Goal: Navigation & Orientation: Find specific page/section

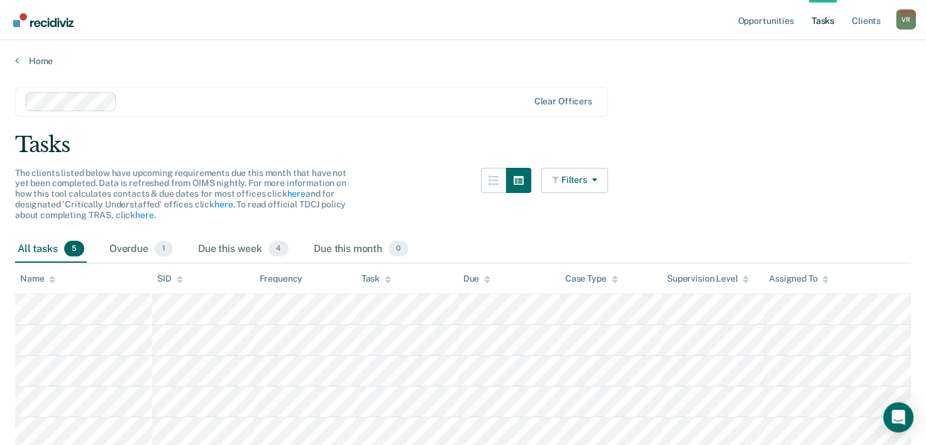
click at [814, 77] on main "Clear officers Tasks The clients listed below have upcoming requirements due th…" at bounding box center [463, 281] width 926 height 428
click at [779, 30] on link "Opportunities" at bounding box center [765, 20] width 61 height 40
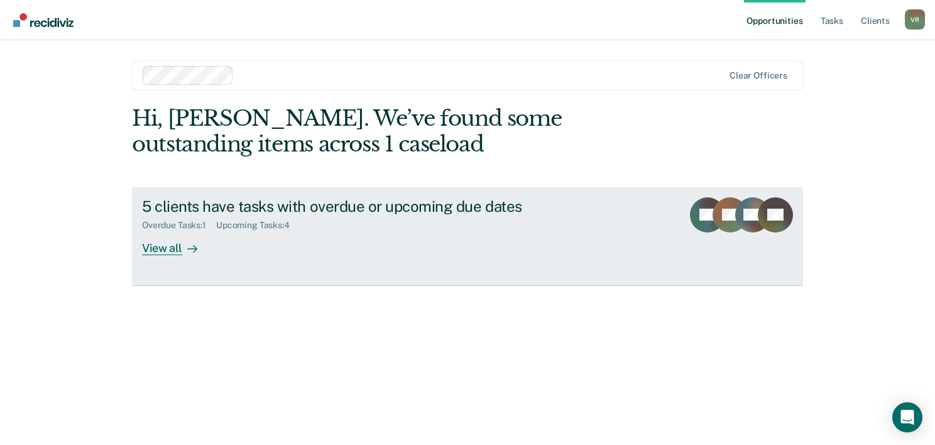
click at [171, 251] on div "View all" at bounding box center [177, 243] width 70 height 25
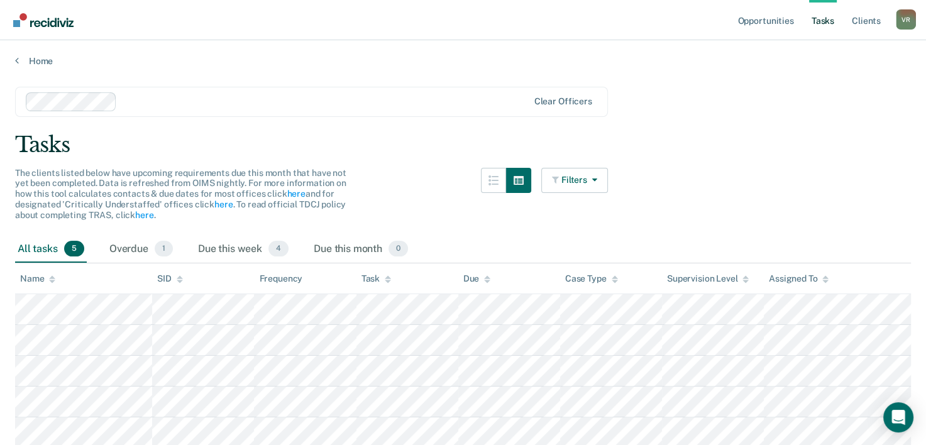
click at [831, 24] on link "Tasks" at bounding box center [823, 20] width 28 height 40
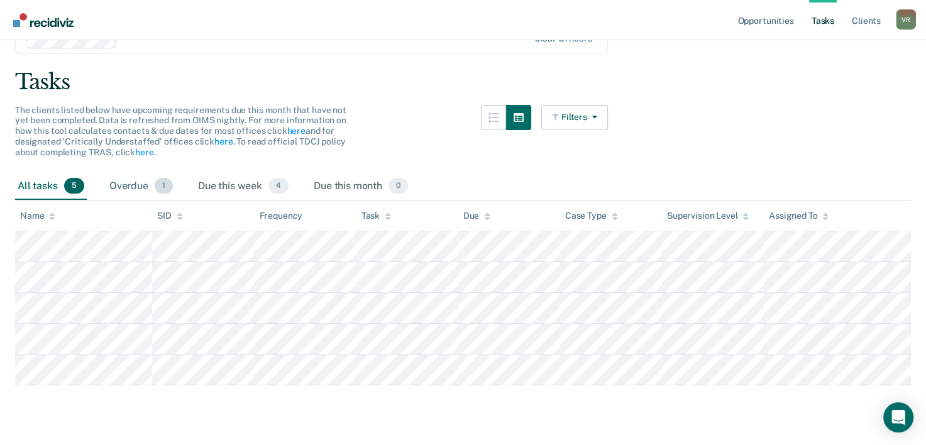
click at [144, 190] on div "Overdue 1" at bounding box center [141, 187] width 68 height 28
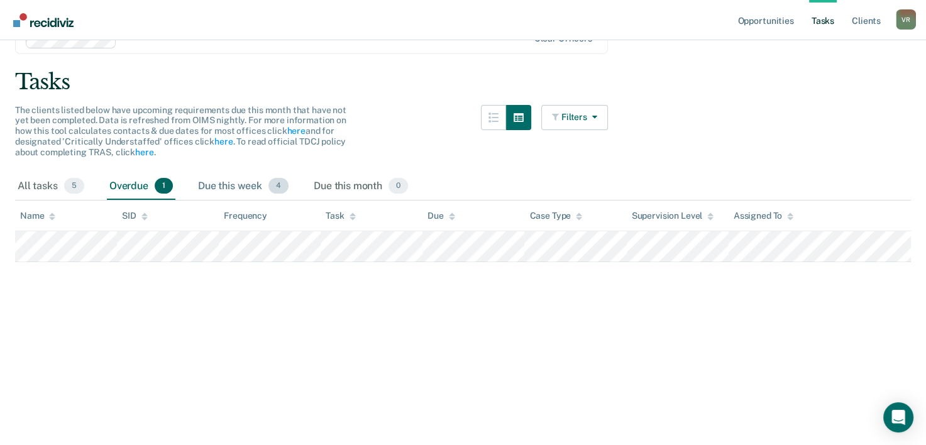
click at [222, 190] on div "Due this week 4" at bounding box center [243, 187] width 96 height 28
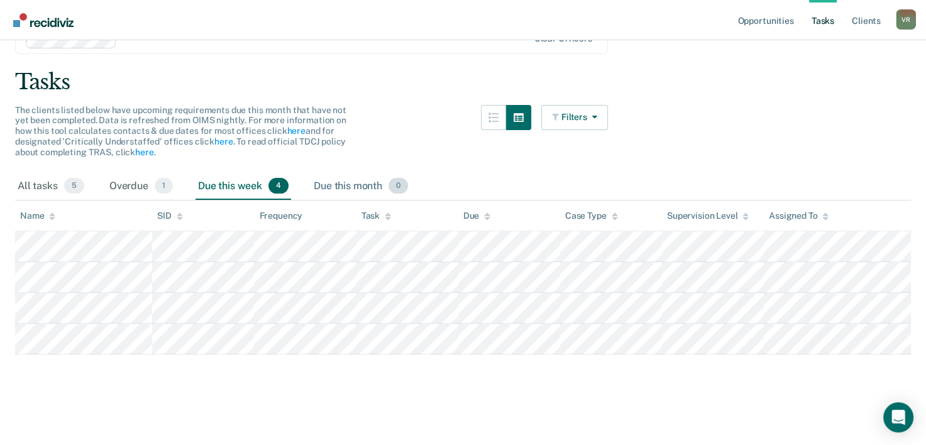
click at [337, 186] on div "Due this month 0" at bounding box center [360, 187] width 99 height 28
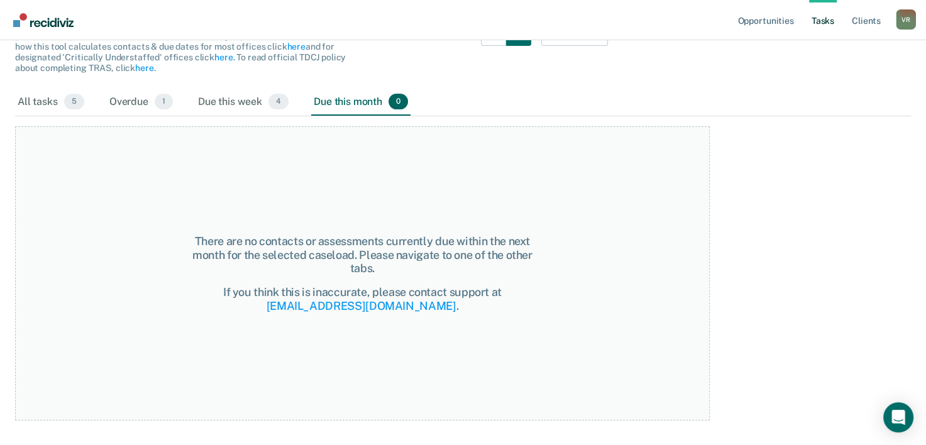
scroll to position [0, 0]
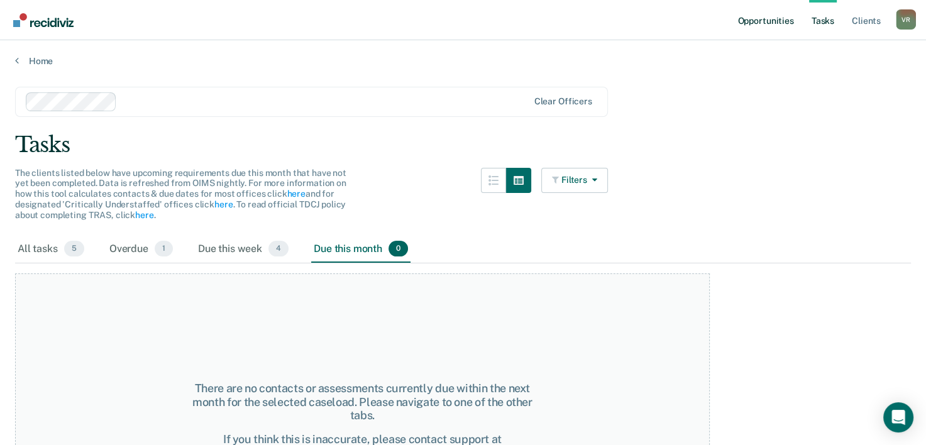
click at [762, 19] on link "Opportunities" at bounding box center [765, 20] width 61 height 40
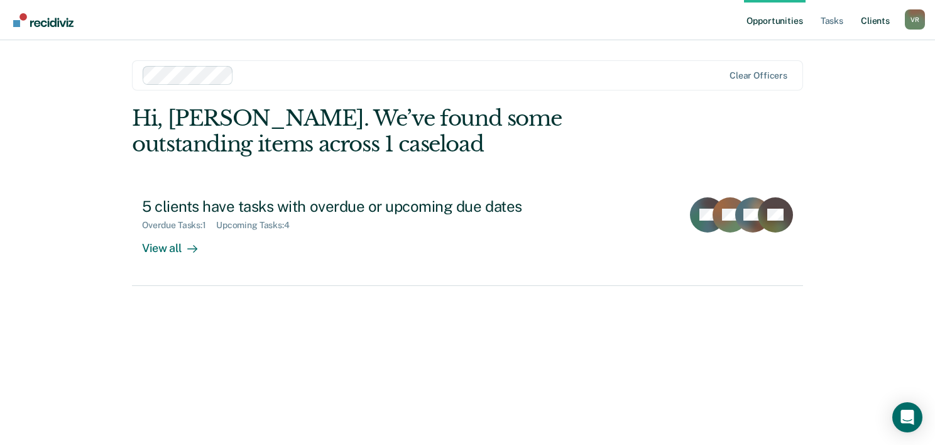
click at [880, 21] on link "Client s" at bounding box center [875, 20] width 34 height 40
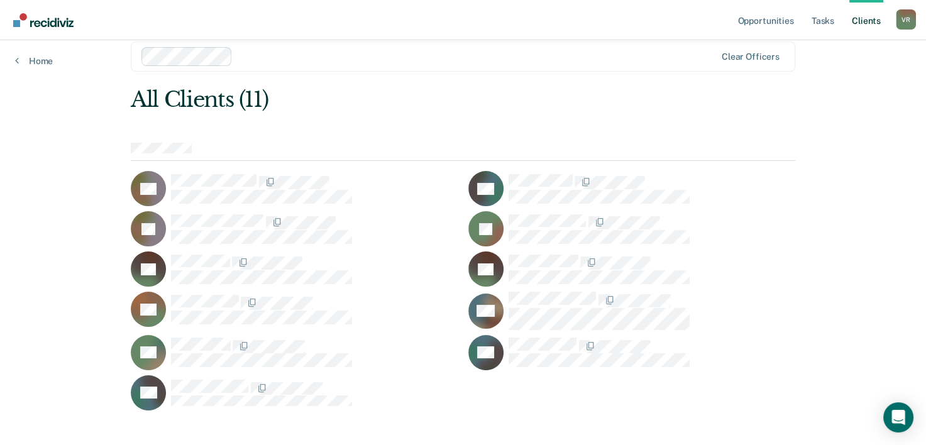
scroll to position [30, 0]
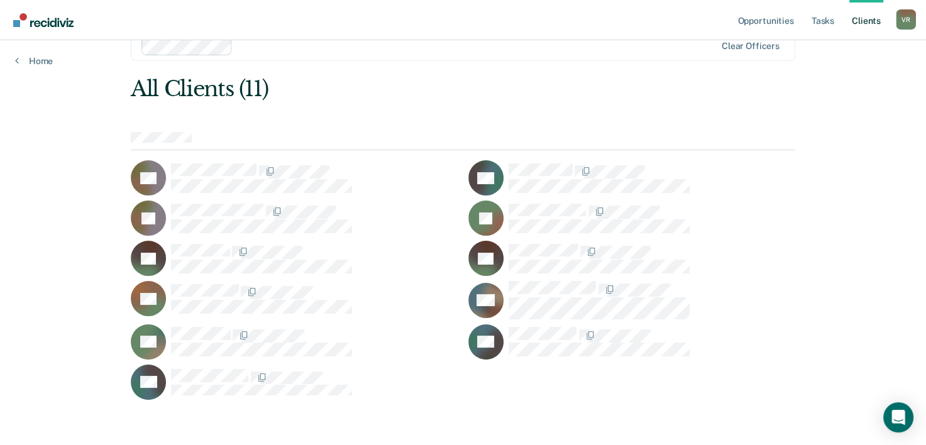
click at [899, 23] on div "V R" at bounding box center [905, 19] width 20 height 20
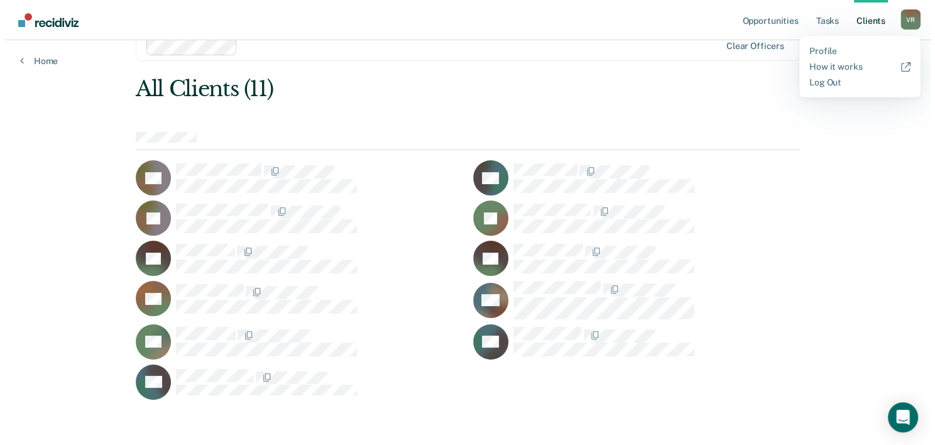
scroll to position [0, 0]
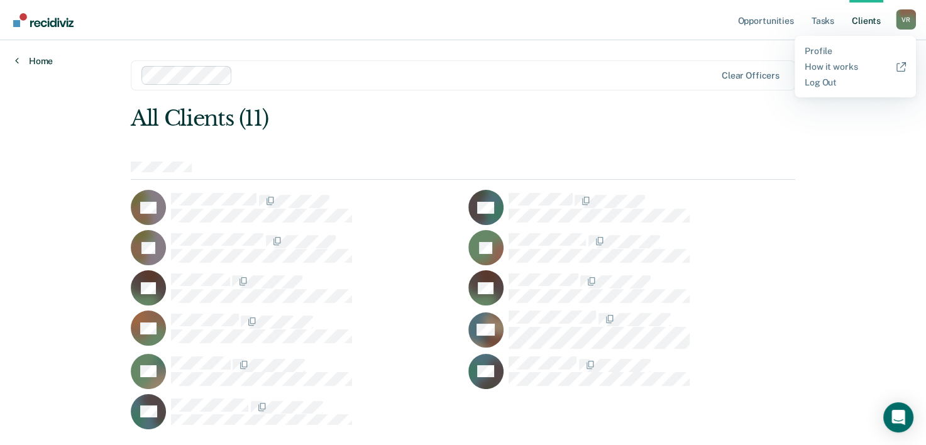
click at [44, 56] on link "Home" at bounding box center [34, 60] width 38 height 11
